Goal: Task Accomplishment & Management: Manage account settings

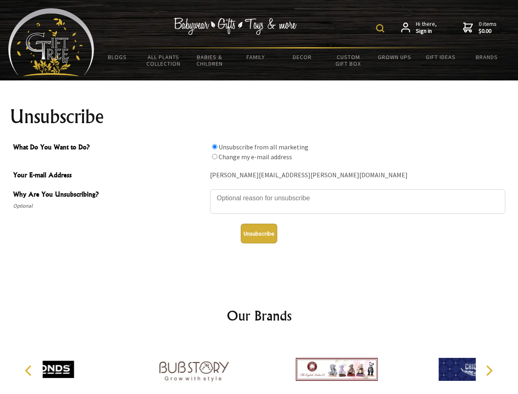
click at [382, 28] on img at bounding box center [380, 28] width 8 height 8
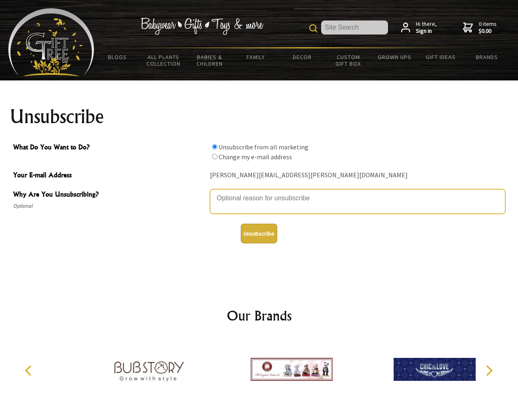
click at [259, 192] on textarea "Why Are You Unsubscribing?" at bounding box center [357, 201] width 295 height 25
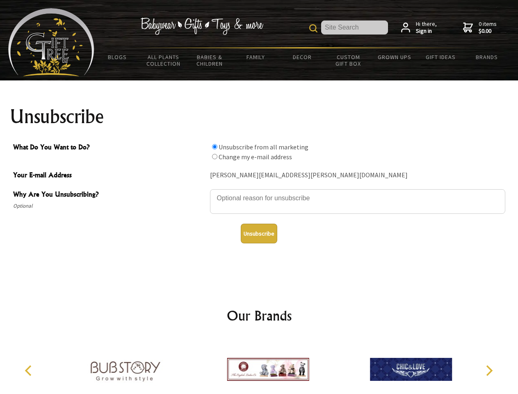
click at [215, 147] on input "What Do You Want to Do?" at bounding box center [214, 146] width 5 height 5
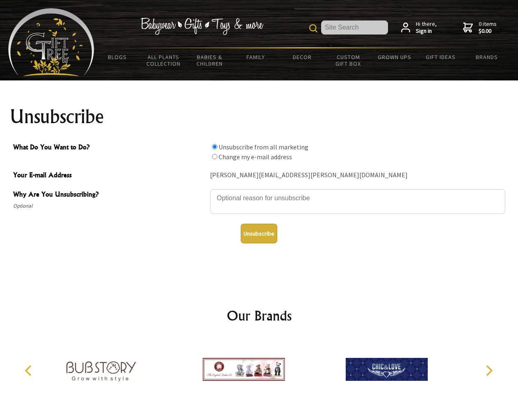
click at [215, 156] on input "What Do You Want to Do?" at bounding box center [214, 156] width 5 height 5
radio input "true"
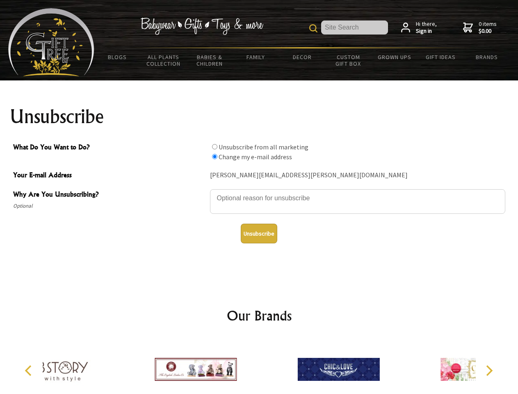
click at [259, 234] on button "Unsubscribe" at bounding box center [259, 234] width 37 height 20
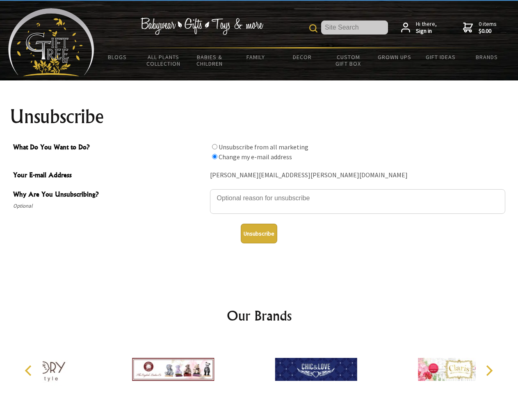
click at [259, 366] on div at bounding box center [316, 371] width 143 height 64
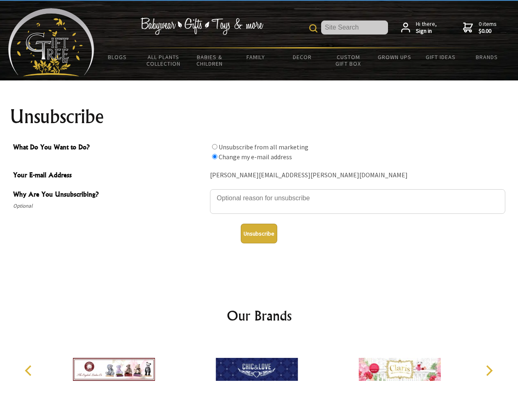
click at [30, 371] on icon "Previous" at bounding box center [29, 370] width 11 height 11
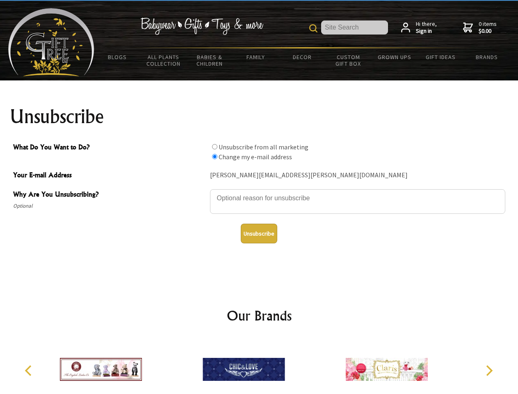
click at [489, 371] on icon "Next" at bounding box center [488, 370] width 11 height 11
